Goal: Task Accomplishment & Management: Use online tool/utility

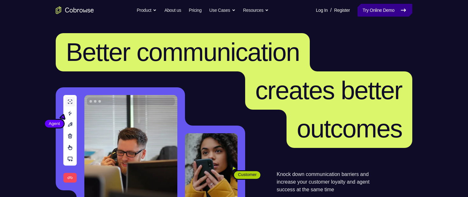
click at [383, 10] on link "Try Online Demo" at bounding box center [385, 10] width 55 height 13
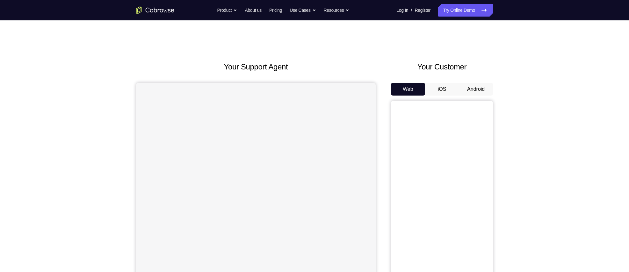
click at [473, 89] on button "Android" at bounding box center [476, 89] width 34 height 13
click at [472, 82] on div "Your Customer Web iOS Android" at bounding box center [442, 178] width 102 height 235
click at [473, 89] on button "Android" at bounding box center [476, 89] width 34 height 13
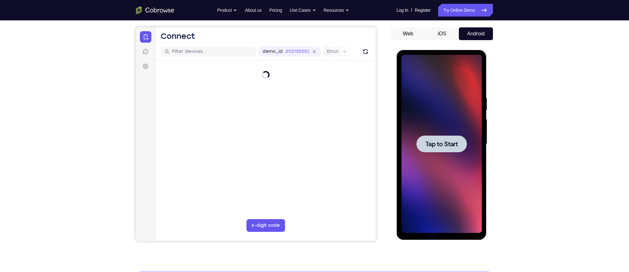
click at [451, 136] on div at bounding box center [441, 143] width 50 height 17
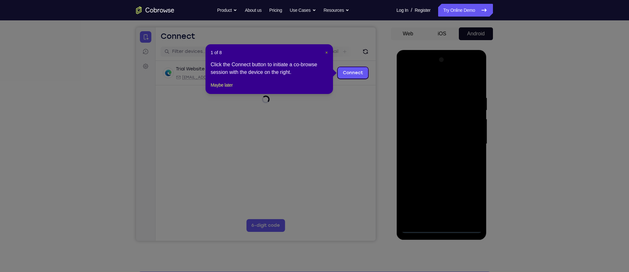
click at [325, 51] on span "×" at bounding box center [326, 52] width 3 height 5
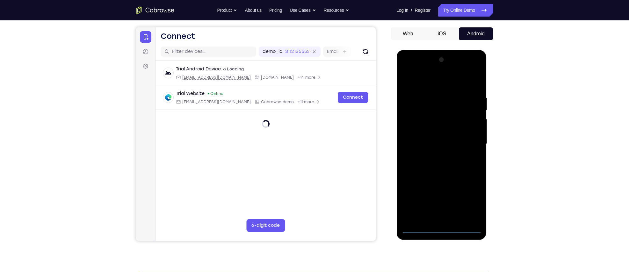
click at [440, 229] on div at bounding box center [441, 144] width 80 height 178
click at [470, 197] on div at bounding box center [441, 144] width 80 height 178
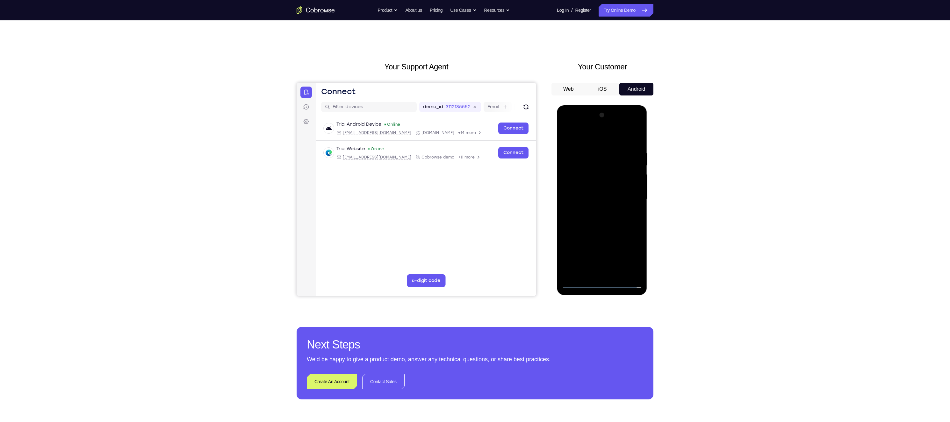
drag, startPoint x: 1115, startPoint y: 153, endPoint x: 585, endPoint y: 130, distance: 530.4
click at [585, 130] on div at bounding box center [601, 199] width 80 height 178
click at [586, 136] on div at bounding box center [601, 199] width 80 height 178
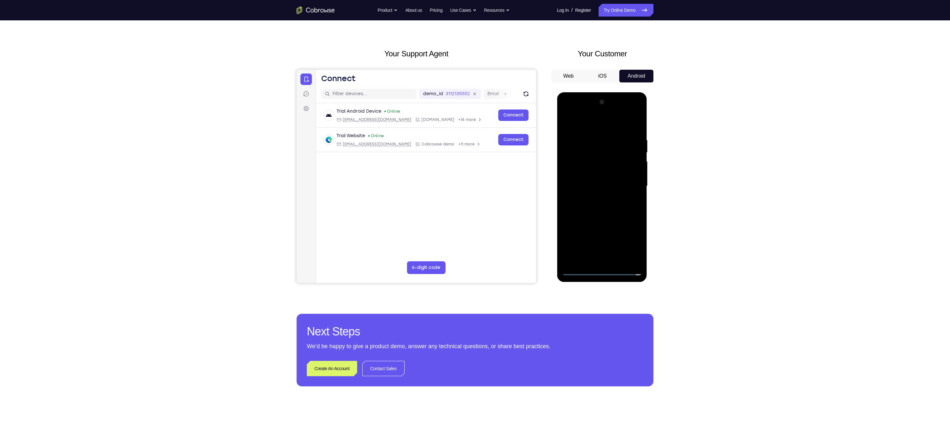
scroll to position [15, 0]
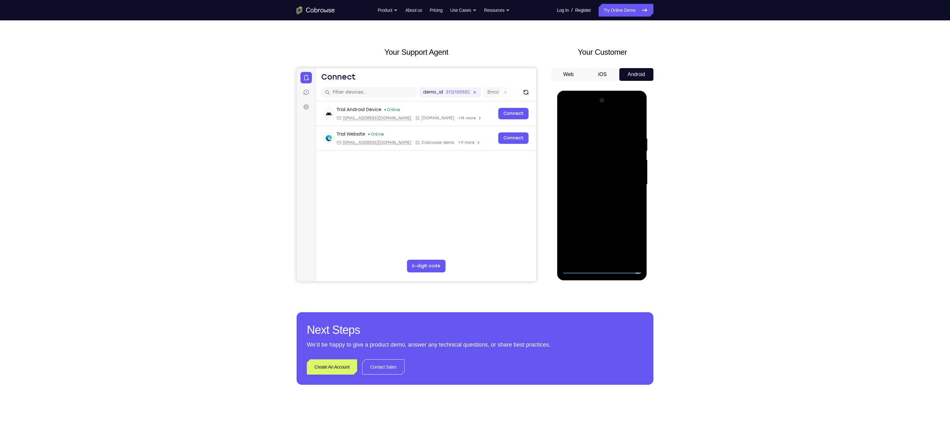
click at [626, 180] on div at bounding box center [601, 185] width 80 height 178
click at [595, 195] on div at bounding box center [601, 185] width 80 height 178
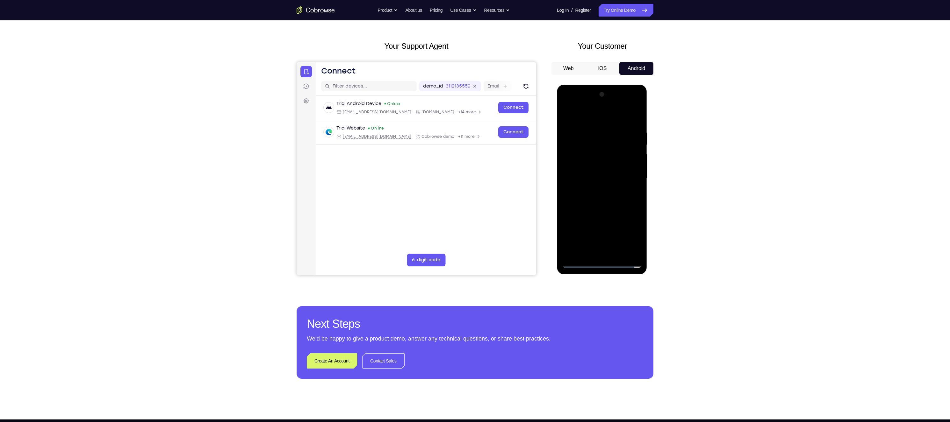
scroll to position [21, 0]
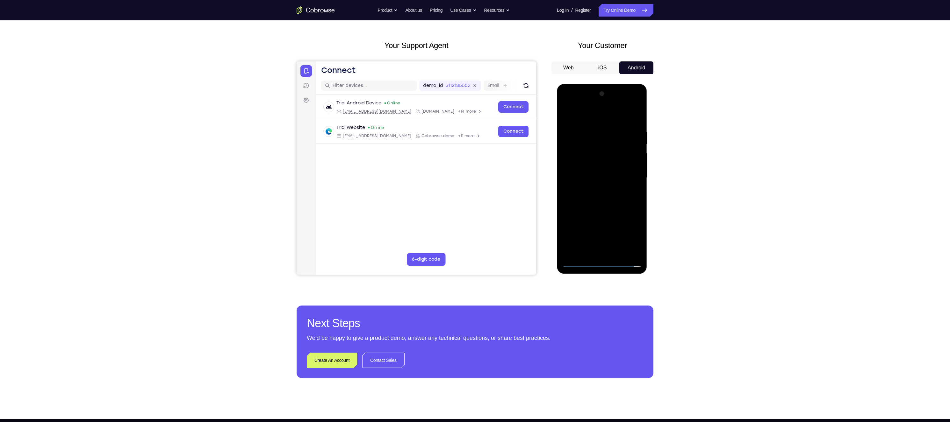
click at [602, 170] on div at bounding box center [601, 178] width 80 height 178
click at [603, 167] on div at bounding box center [601, 178] width 80 height 178
click at [601, 176] on div at bounding box center [601, 178] width 80 height 178
click at [597, 201] on div at bounding box center [601, 178] width 80 height 178
click at [601, 192] on div at bounding box center [601, 178] width 80 height 178
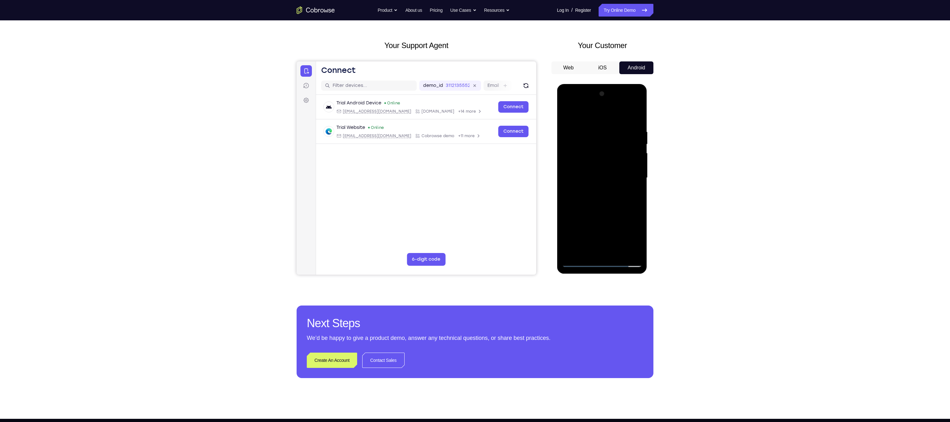
drag, startPoint x: 594, startPoint y: 119, endPoint x: 669, endPoint y: 118, distance: 75.8
click at [628, 118] on html "Online web based iOS Simulators and Android Emulators. Run iPhone, iPad, Mobile…" at bounding box center [602, 179] width 91 height 191
click at [608, 201] on div at bounding box center [601, 178] width 80 height 178
click at [598, 207] on div at bounding box center [601, 178] width 80 height 178
click at [628, 206] on div at bounding box center [601, 178] width 80 height 178
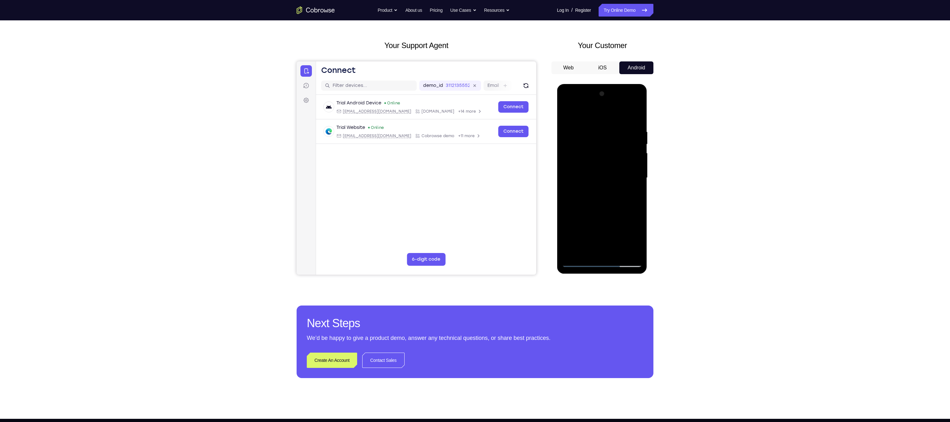
click at [628, 206] on div at bounding box center [601, 178] width 80 height 178
click at [592, 127] on div at bounding box center [601, 178] width 80 height 178
click at [628, 154] on div at bounding box center [601, 178] width 80 height 178
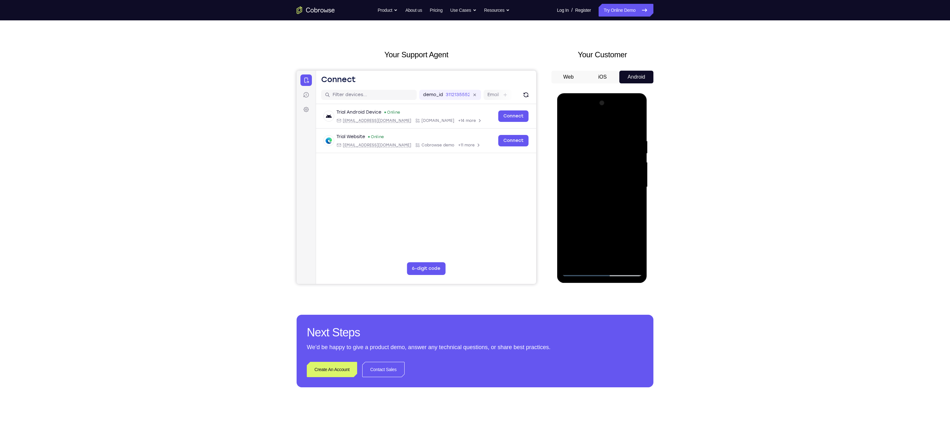
scroll to position [11, 0]
click at [628, 125] on div at bounding box center [601, 188] width 80 height 178
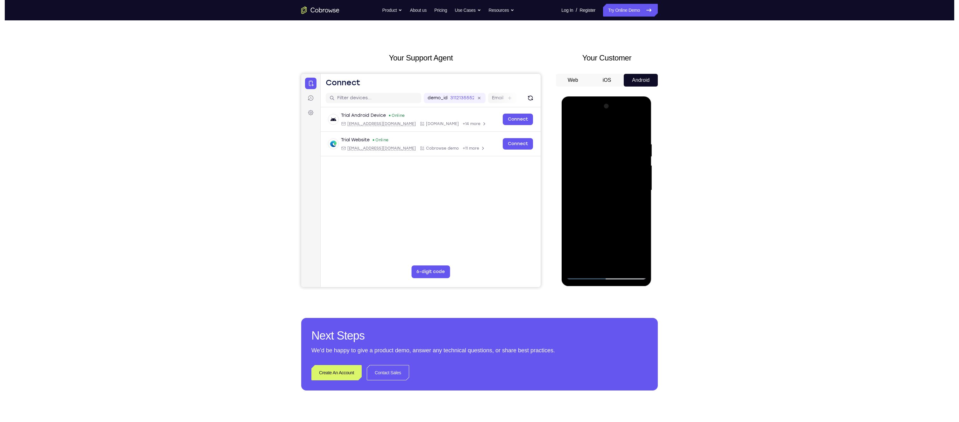
scroll to position [0, 0]
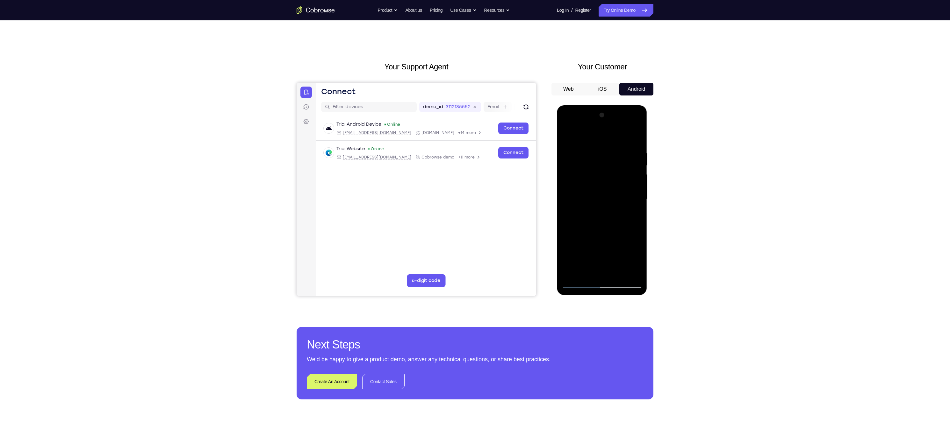
click at [628, 138] on div at bounding box center [601, 199] width 80 height 178
click at [628, 139] on div at bounding box center [601, 199] width 80 height 178
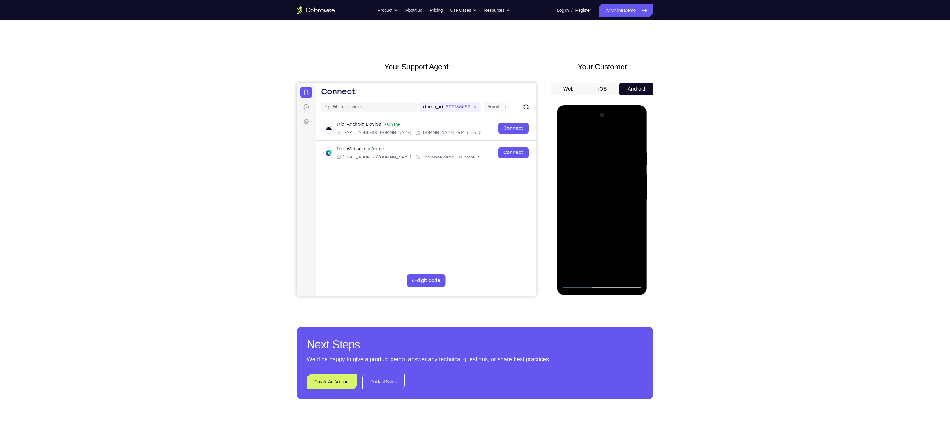
click at [628, 139] on div at bounding box center [601, 199] width 80 height 178
